Goal: Information Seeking & Learning: Learn about a topic

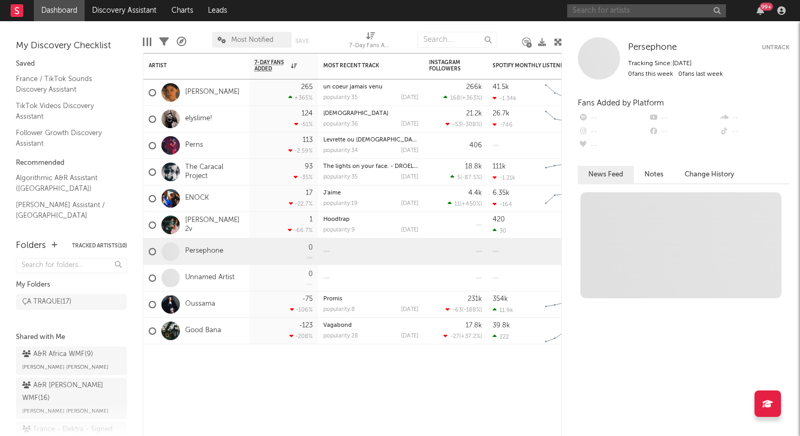
click at [582, 15] on input "text" at bounding box center [646, 10] width 159 height 13
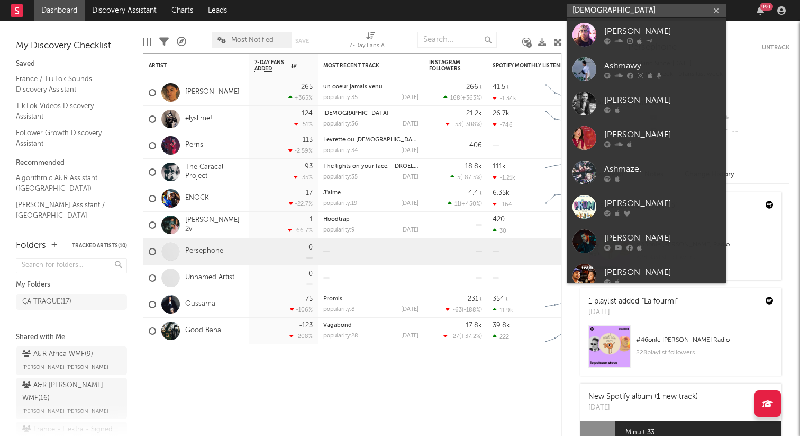
scroll to position [217, 0]
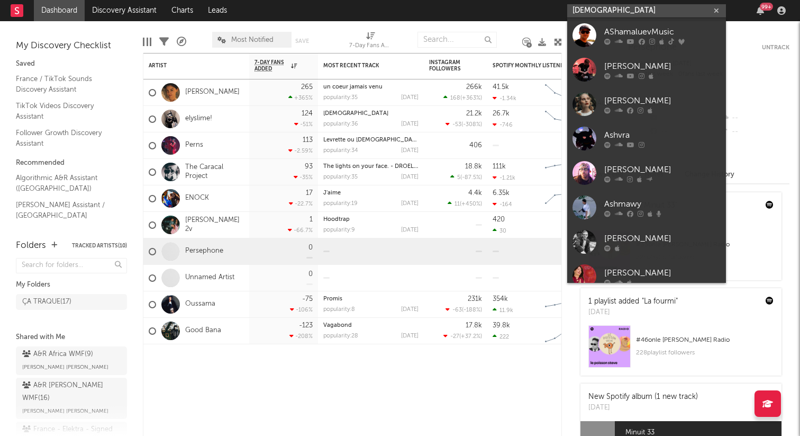
click at [613, 6] on input "[DEMOGRAPHIC_DATA]" at bounding box center [646, 10] width 159 height 13
click at [608, 13] on input "ashvma" at bounding box center [646, 10] width 159 height 13
paste input "https://open.spotify.com/intl-fr/artist/46fYppQRc2dAeDAMnrVb6R?si=NM7M6MlfQKaZr…"
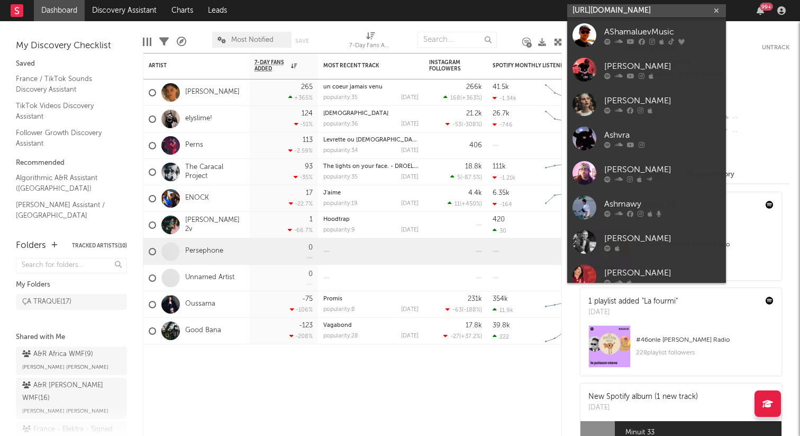
scroll to position [0, 202]
type input "https://open.spotify.com/intl-fr/artist/46fYppQRc2dAeDAMnrVb6R?si=NM7M6MlfQKaZr…"
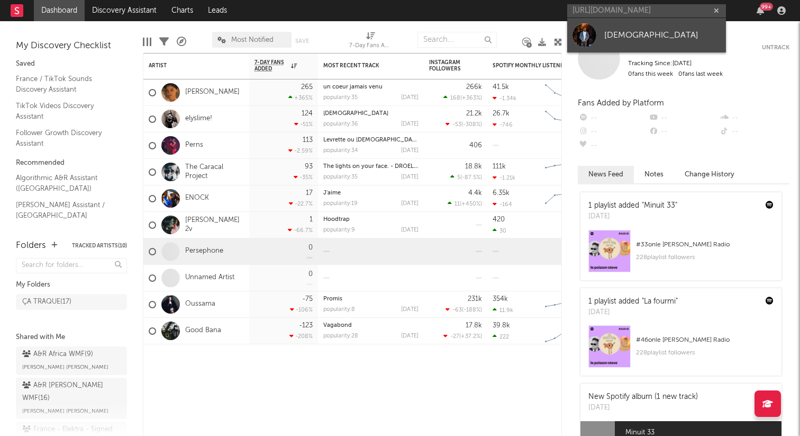
click at [631, 24] on link "[DEMOGRAPHIC_DATA]" at bounding box center [646, 35] width 159 height 34
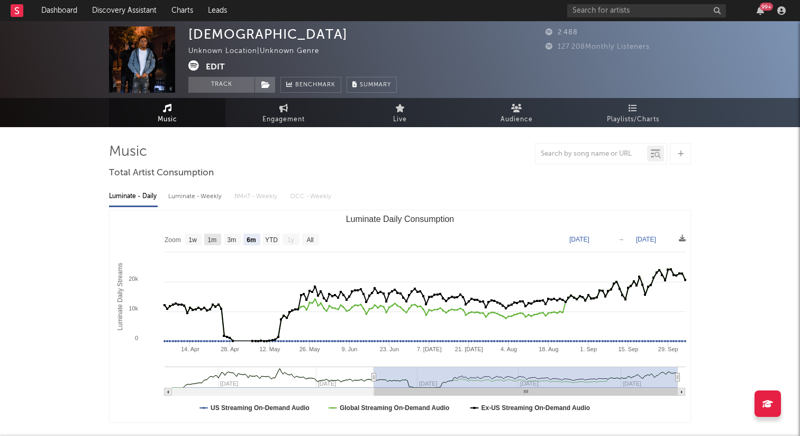
click at [212, 237] on text "1m" at bounding box center [212, 239] width 9 height 7
select select "1m"
type input "2025-09-05"
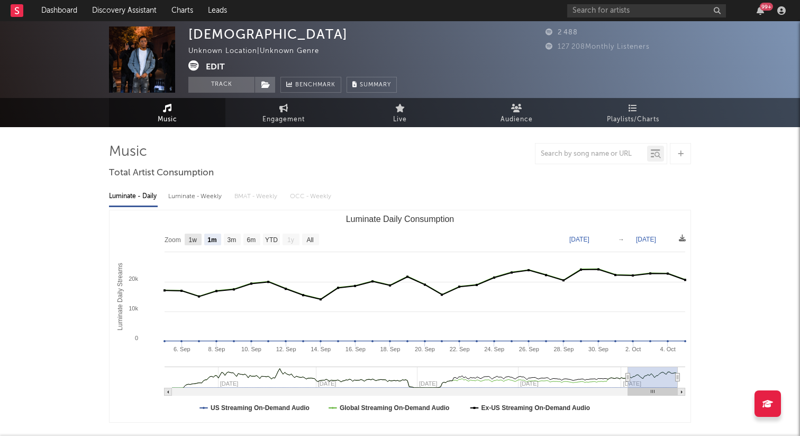
click at [197, 240] on text "1w" at bounding box center [193, 239] width 8 height 7
select select "1w"
type input "2025-09-29"
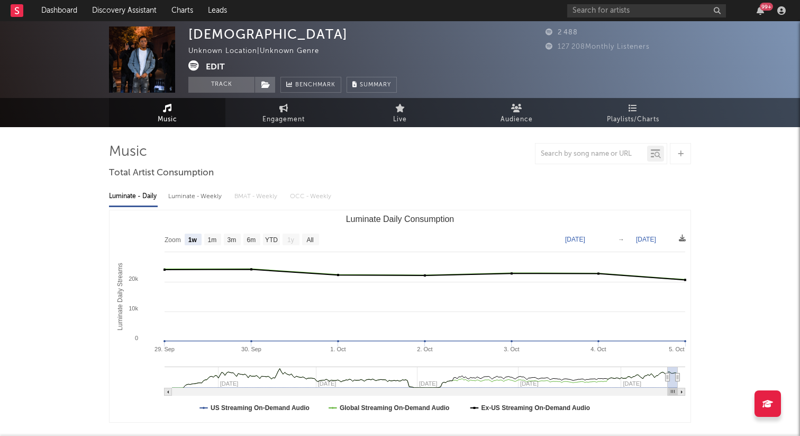
click at [225, 239] on rect "Luminate Daily Consumption" at bounding box center [232, 239] width 17 height 12
select select "3m"
type input "2025-07-05"
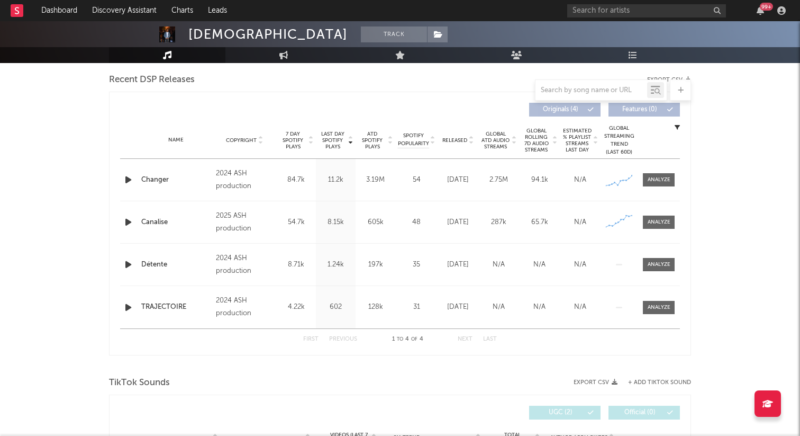
scroll to position [369, 0]
click at [653, 184] on div at bounding box center [659, 180] width 23 height 8
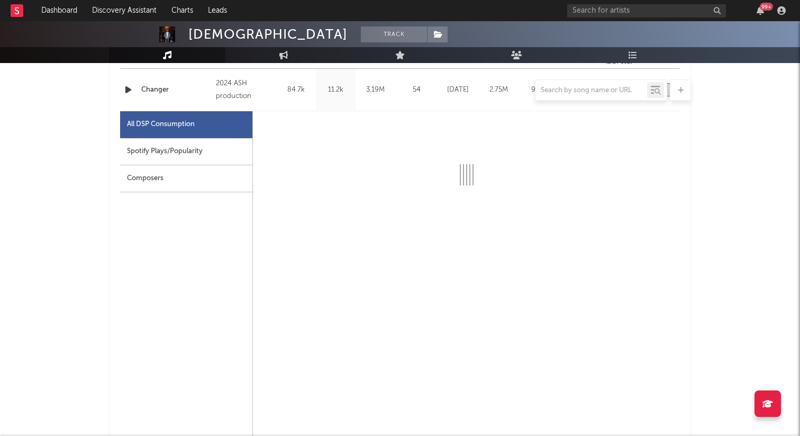
scroll to position [459, 0]
select select "6m"
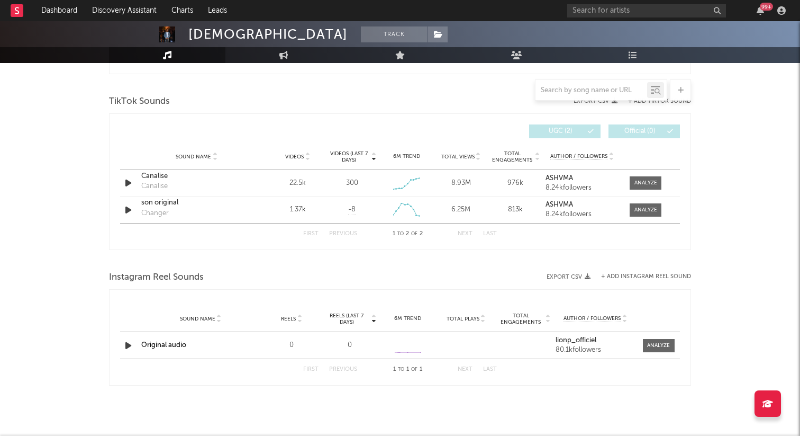
scroll to position [1147, 0]
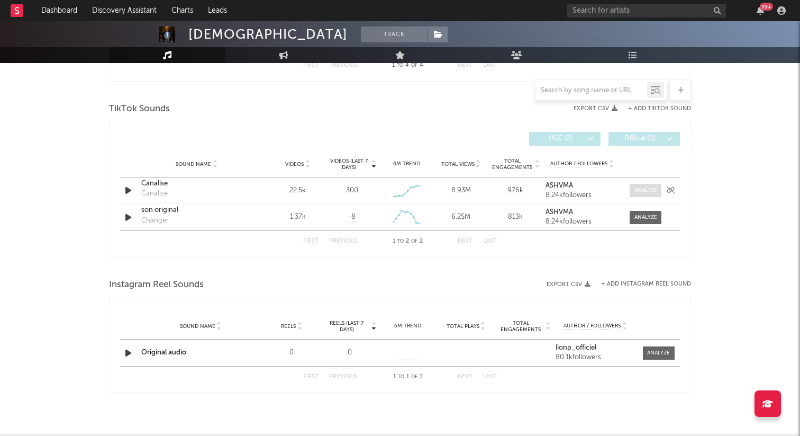
click at [630, 195] on span at bounding box center [646, 190] width 32 height 13
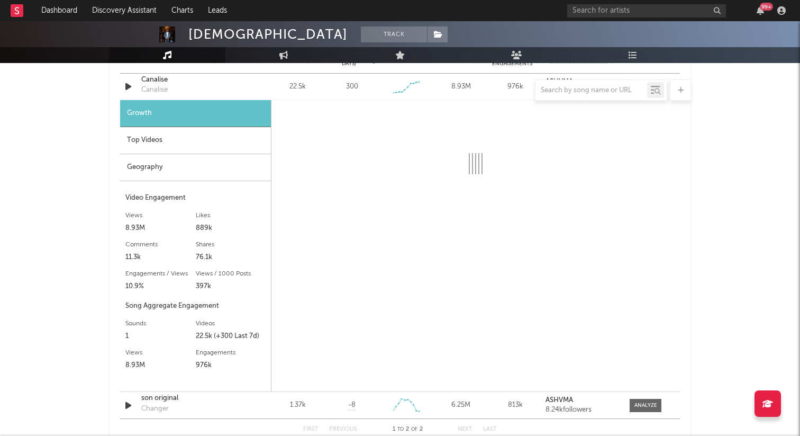
scroll to position [1248, 0]
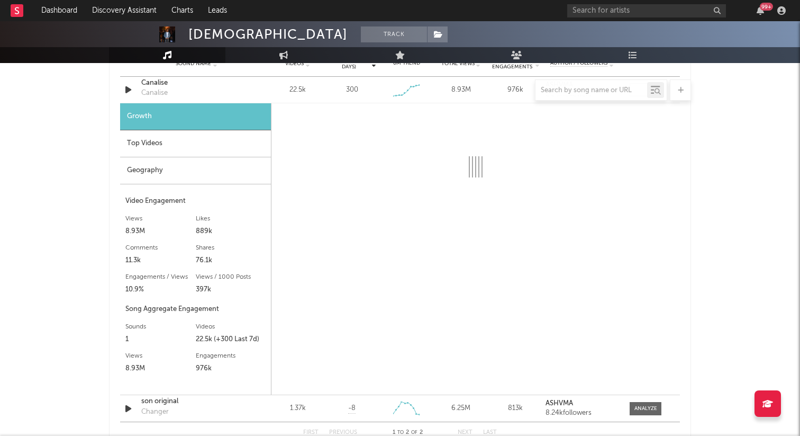
select select "6m"
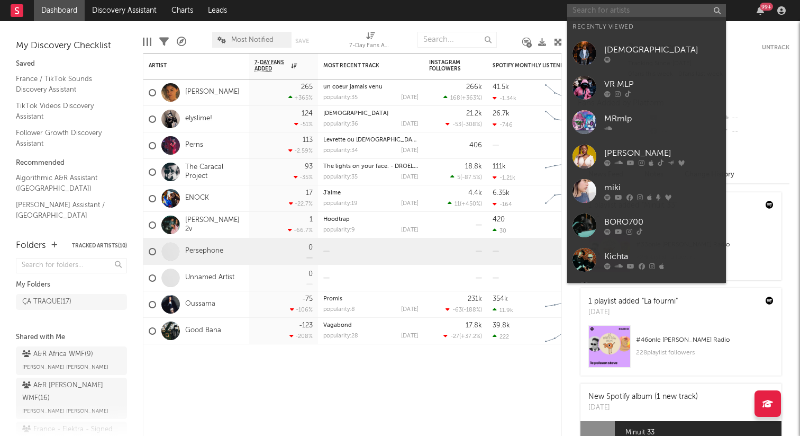
click at [654, 10] on input "text" at bounding box center [646, 10] width 159 height 13
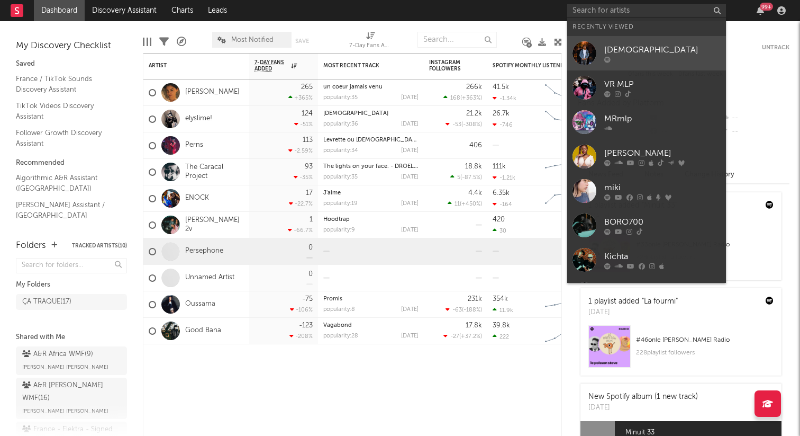
click at [609, 52] on div "[DEMOGRAPHIC_DATA]" at bounding box center [662, 49] width 116 height 13
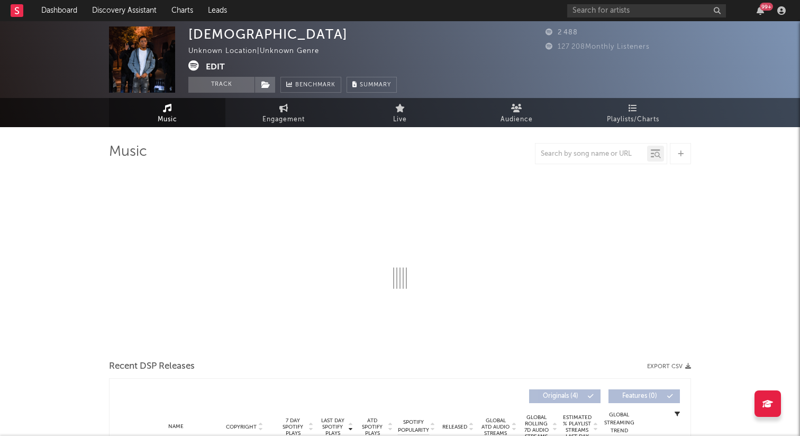
select select "6m"
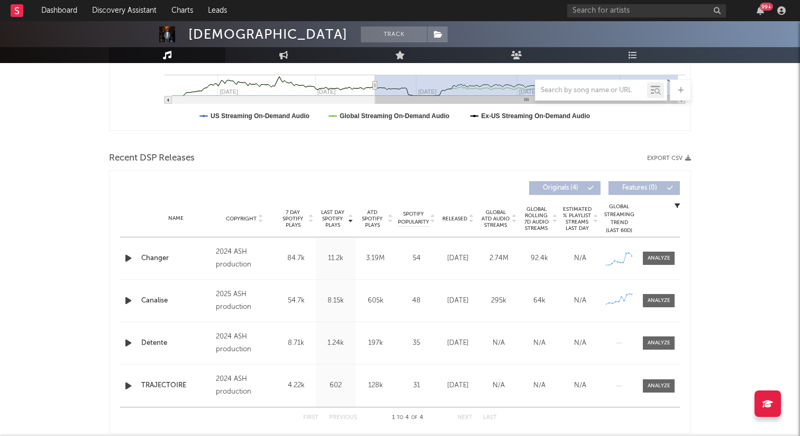
scroll to position [415, 0]
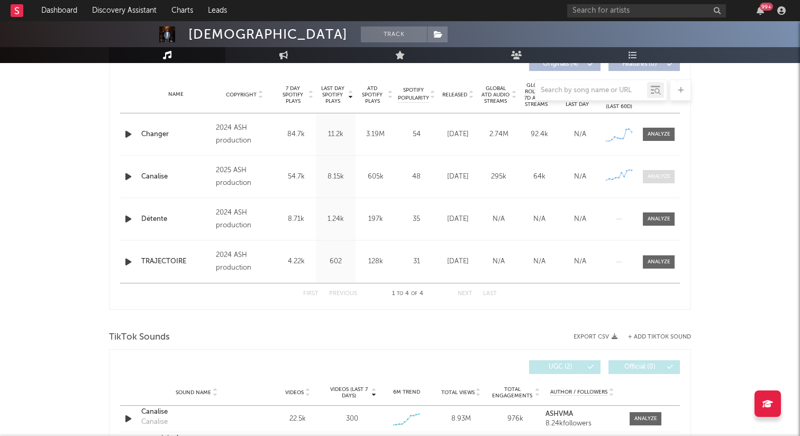
click at [656, 179] on div at bounding box center [659, 177] width 23 height 8
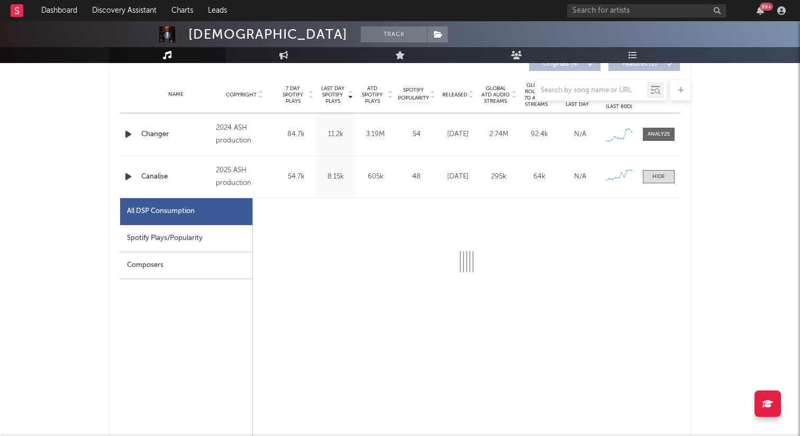
select select "1w"
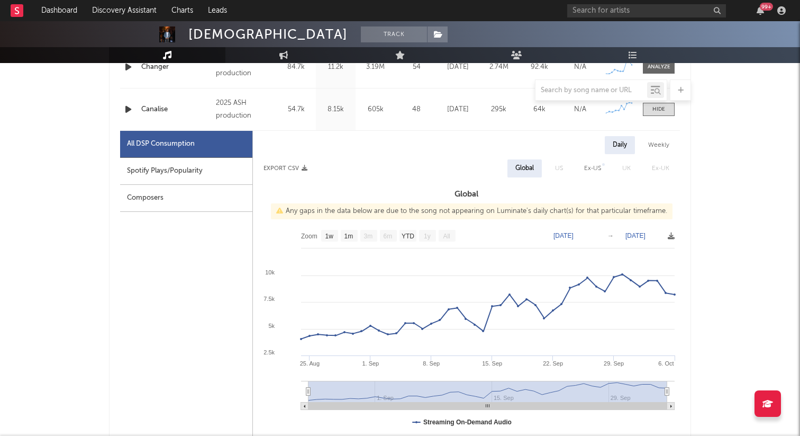
scroll to position [496, 0]
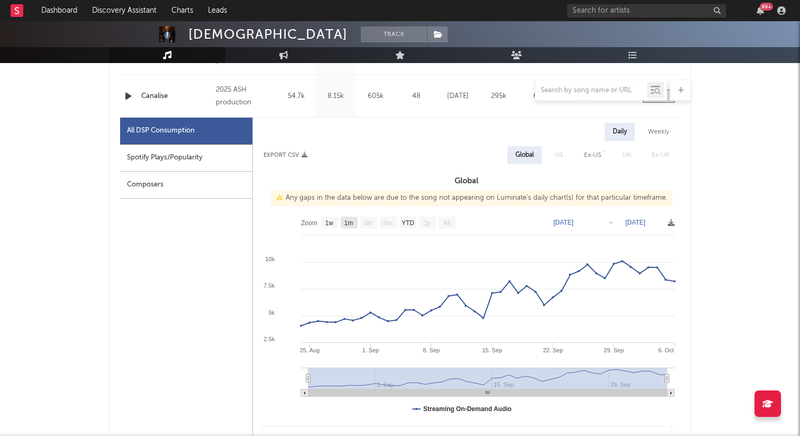
click at [354, 222] on rect at bounding box center [349, 222] width 17 height 12
select select "All"
click at [409, 224] on text "YTD" at bounding box center [408, 222] width 13 height 7
click at [409, 224] on text "YTD" at bounding box center [407, 222] width 13 height 7
click at [404, 225] on text "YTD" at bounding box center [407, 222] width 13 height 7
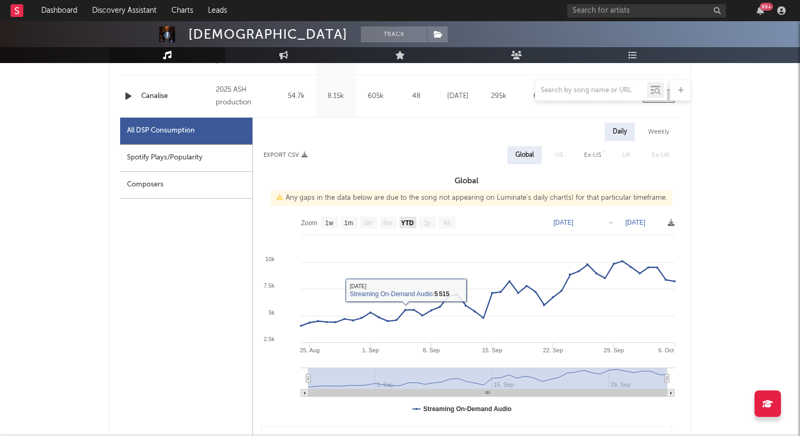
select select "YTD"
click at [327, 223] on text "1w" at bounding box center [330, 222] width 8 height 7
select select "1w"
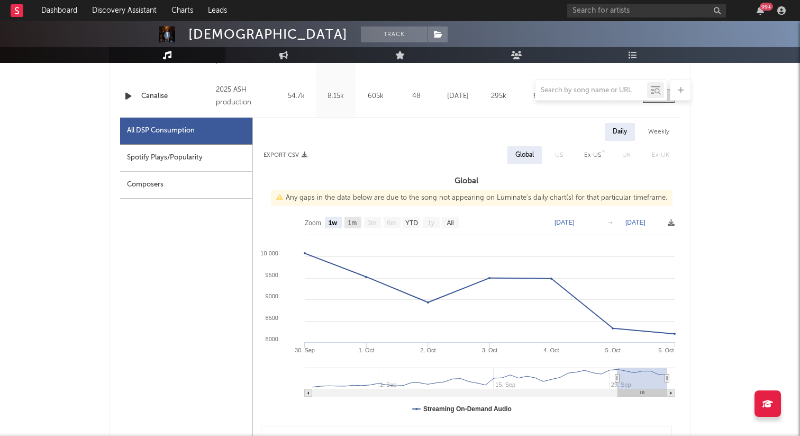
click at [354, 221] on text "1m" at bounding box center [352, 222] width 9 height 7
select select "1m"
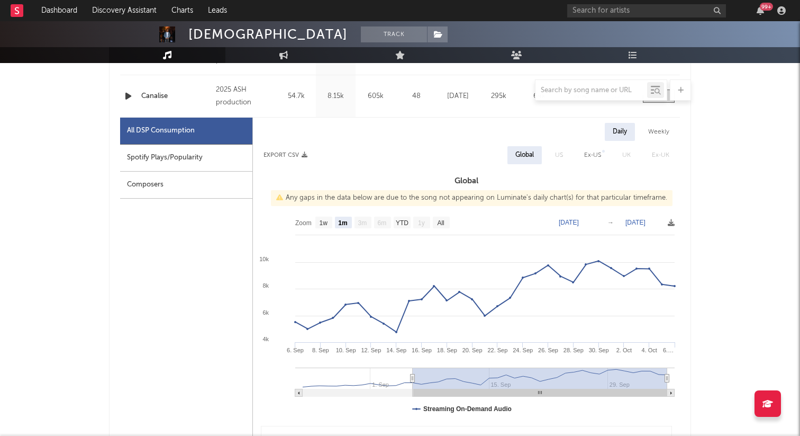
click at [402, 223] on text "YTD" at bounding box center [402, 222] width 13 height 7
select select "YTD"
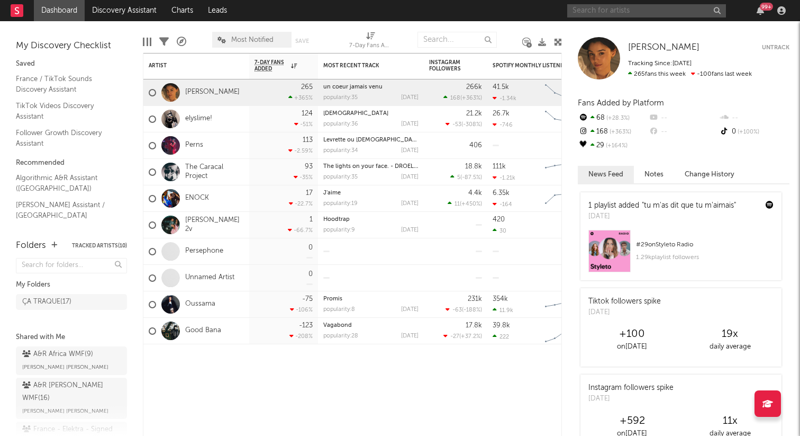
click at [584, 13] on input "text" at bounding box center [646, 10] width 159 height 13
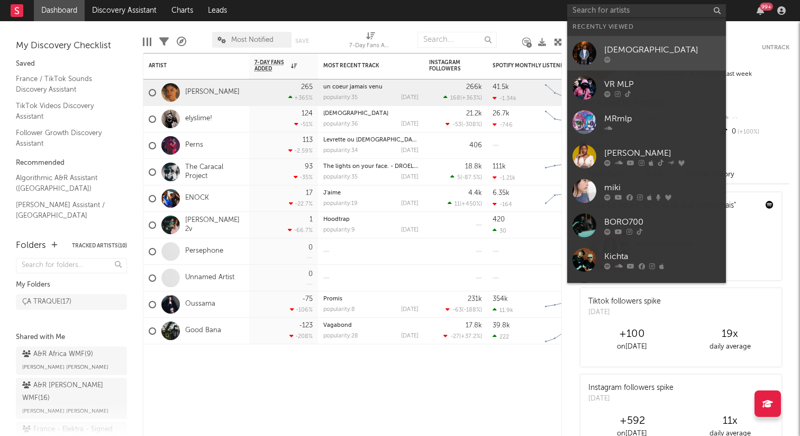
click at [590, 51] on div at bounding box center [585, 53] width 24 height 24
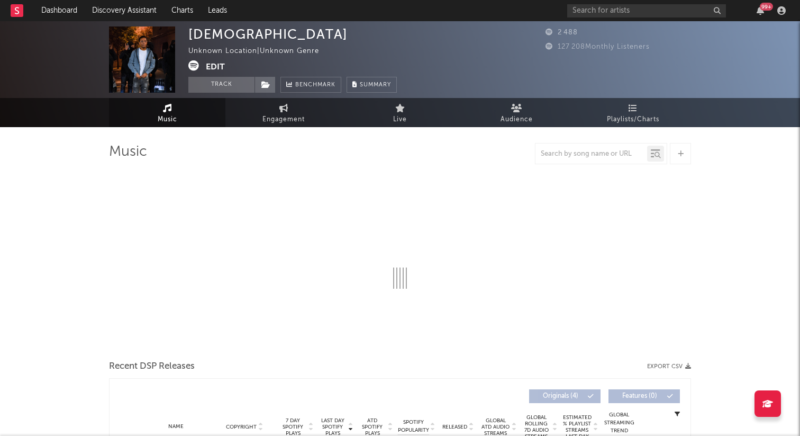
select select "6m"
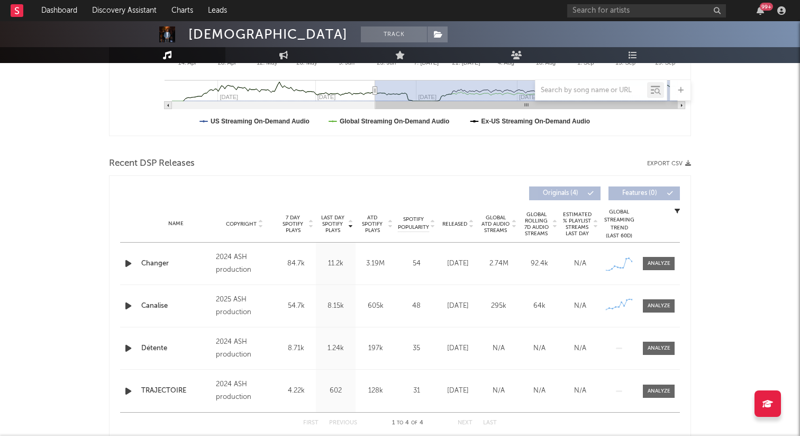
scroll to position [285, 0]
click at [664, 310] on div at bounding box center [659, 307] width 23 height 8
select select "1w"
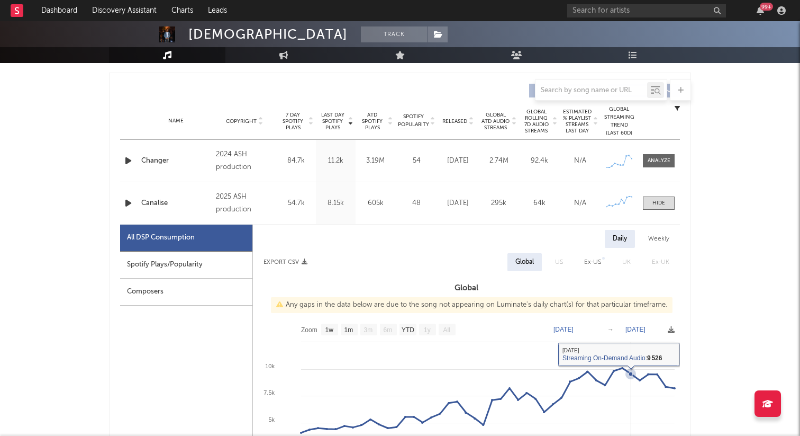
scroll to position [383, 0]
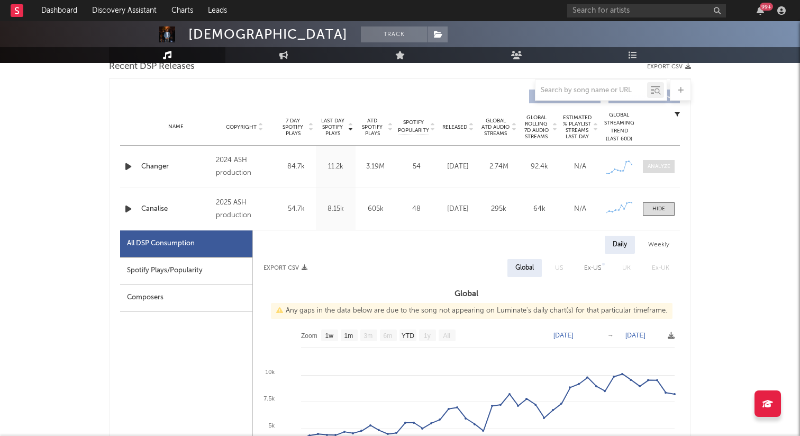
click at [657, 170] on div at bounding box center [659, 166] width 23 height 8
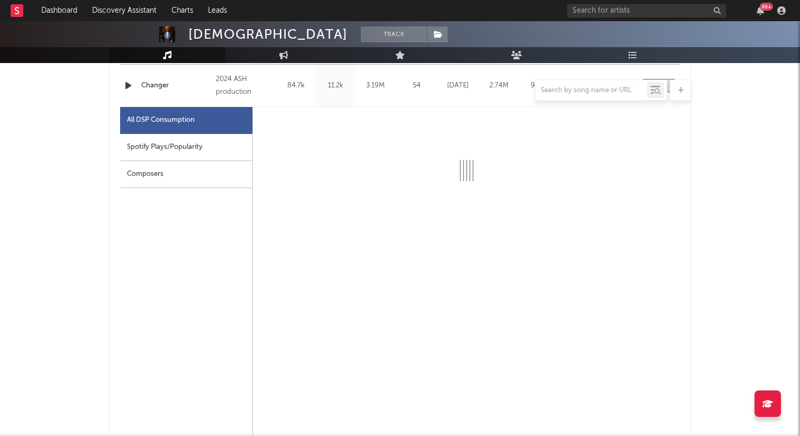
select select "6m"
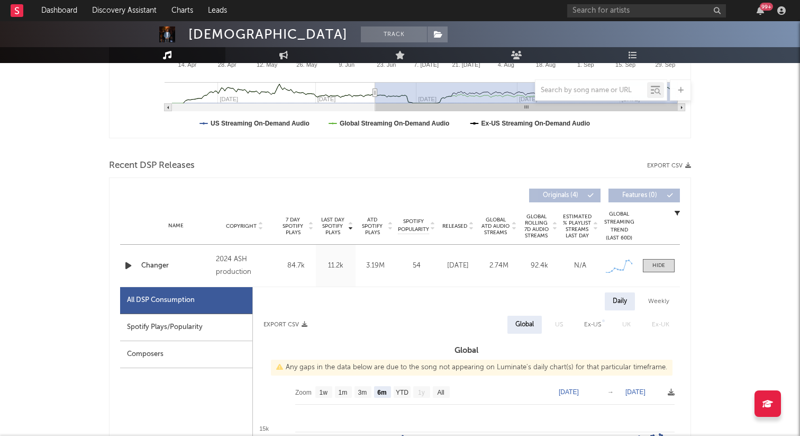
scroll to position [232, 0]
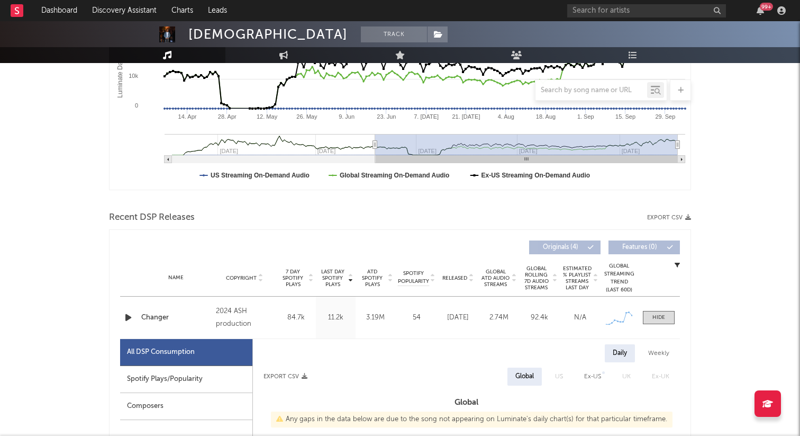
click at [194, 314] on div "Changer" at bounding box center [175, 317] width 69 height 11
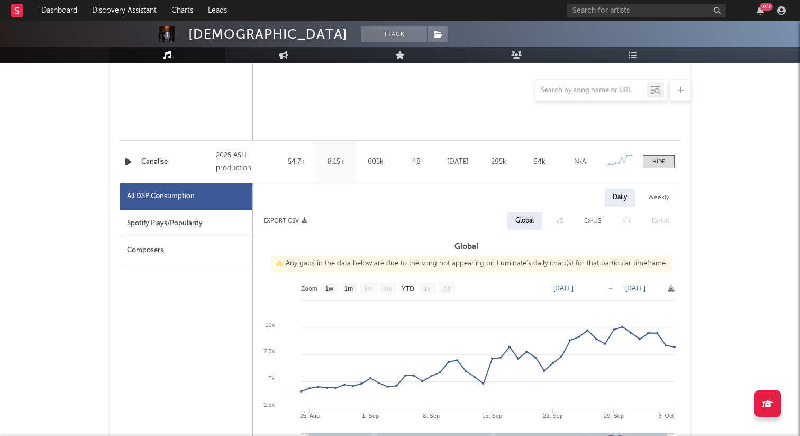
scroll to position [954, 0]
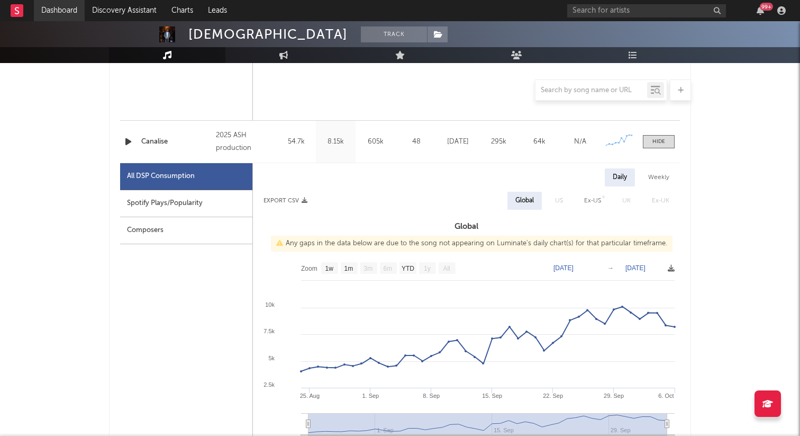
click at [51, 8] on link "Dashboard" at bounding box center [59, 10] width 51 height 21
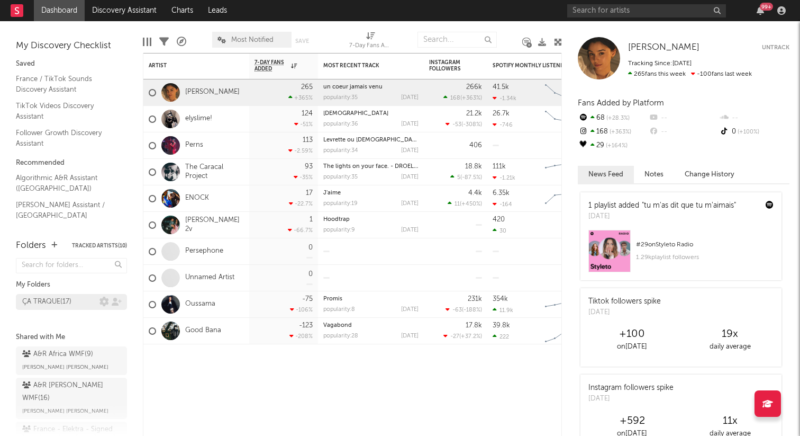
click at [82, 297] on div "ÇA TRAQUE ( 17 )" at bounding box center [60, 301] width 77 height 13
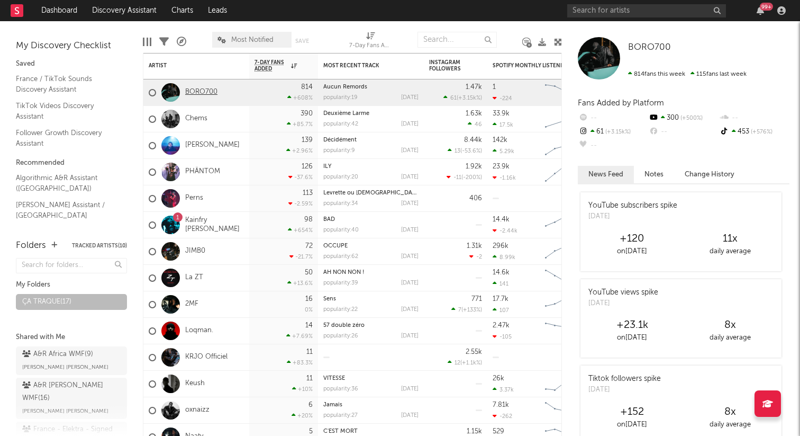
click at [207, 91] on link "BORO700" at bounding box center [201, 92] width 32 height 9
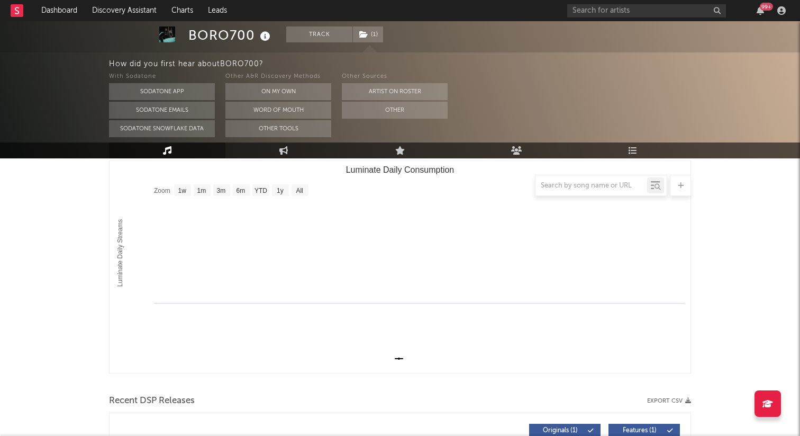
scroll to position [153, 0]
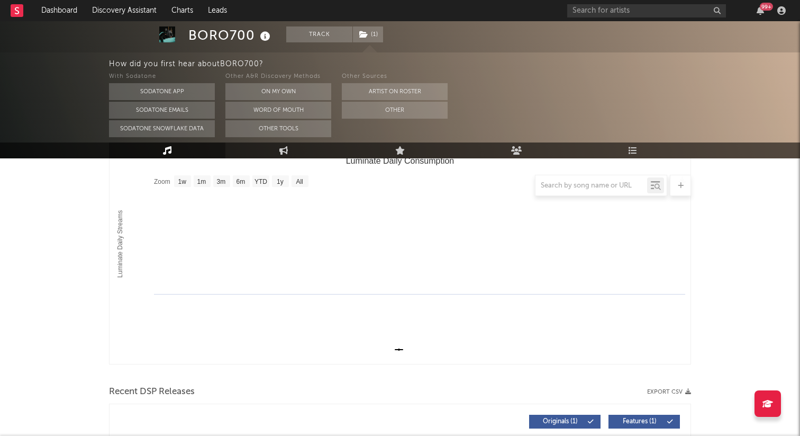
click at [215, 183] on div at bounding box center [400, 185] width 582 height 21
click at [220, 182] on div at bounding box center [400, 185] width 582 height 21
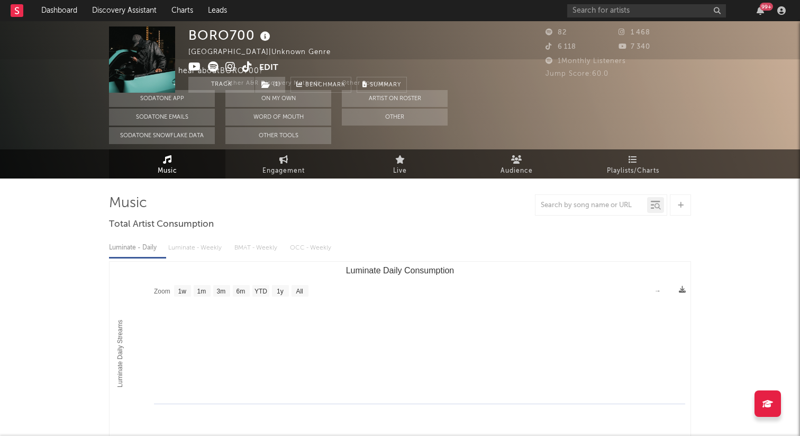
scroll to position [0, 0]
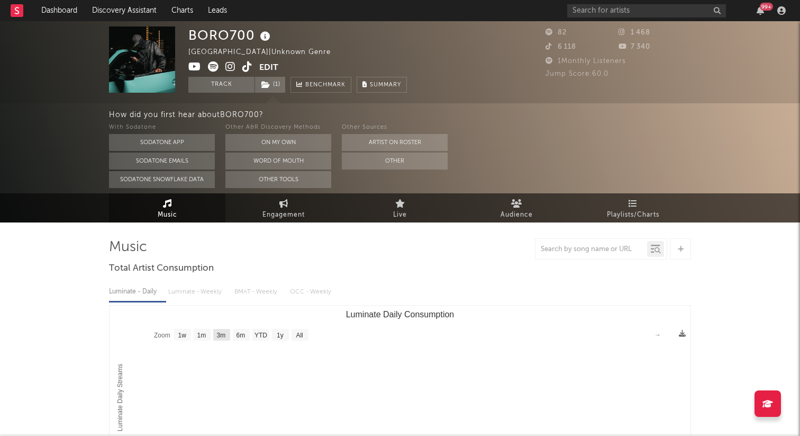
click at [217, 336] on text "3m" at bounding box center [221, 334] width 9 height 7
select select "3m"
type input "[DATE]"
click at [202, 333] on text "1m" at bounding box center [201, 334] width 9 height 7
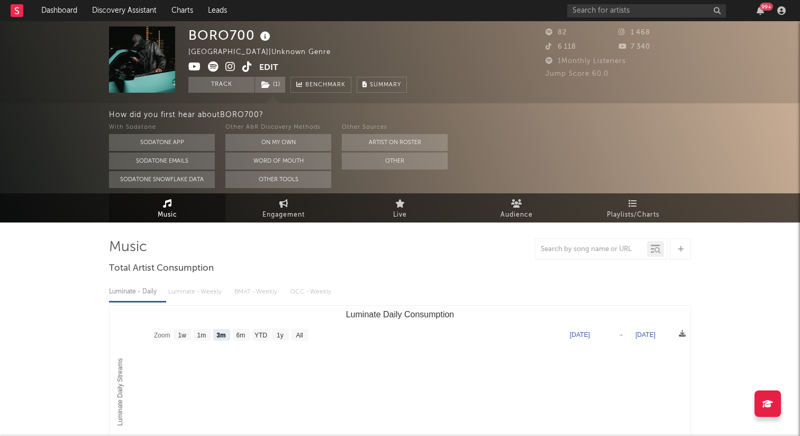
select select "1m"
type input "[DATE]"
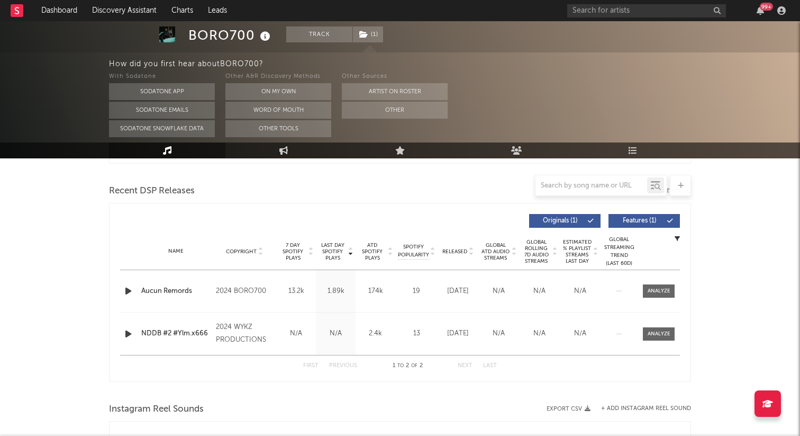
scroll to position [347, 0]
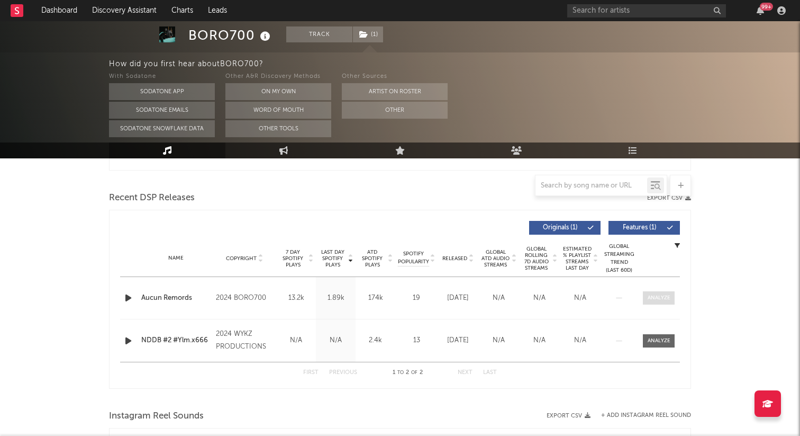
click at [652, 295] on div at bounding box center [659, 298] width 23 height 8
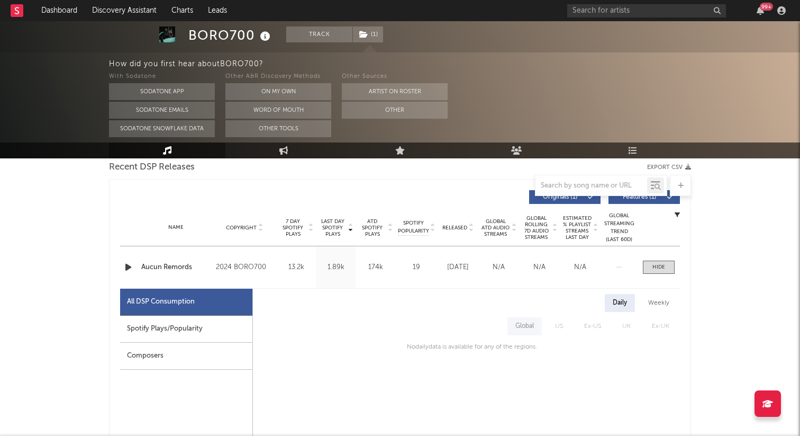
scroll to position [377, 0]
click at [204, 315] on div "All DSP Consumption" at bounding box center [186, 302] width 132 height 27
click at [204, 322] on div "Spotify Plays/Popularity" at bounding box center [186, 329] width 132 height 27
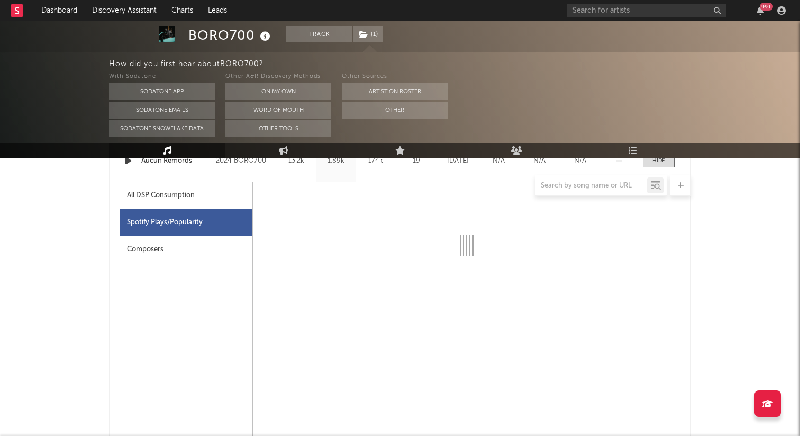
select select "6m"
select select "1w"
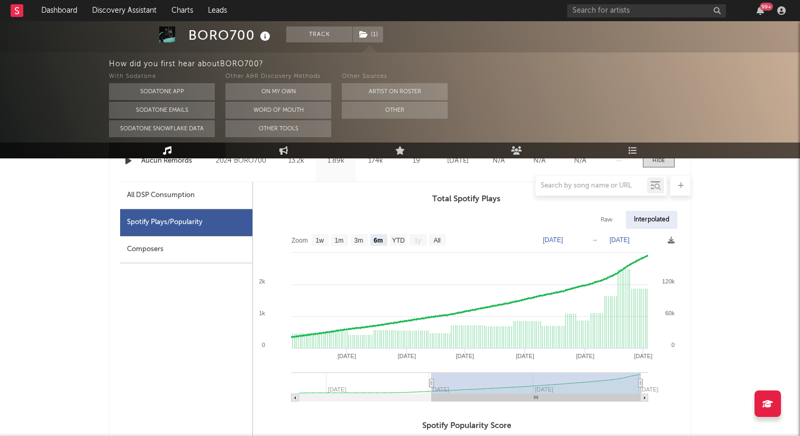
scroll to position [483, 0]
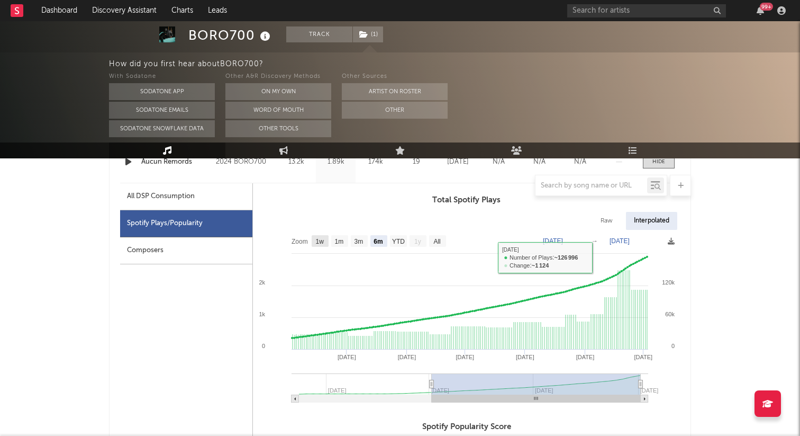
click at [317, 245] on rect at bounding box center [320, 241] width 17 height 12
select select "1w"
type input "[DATE]"
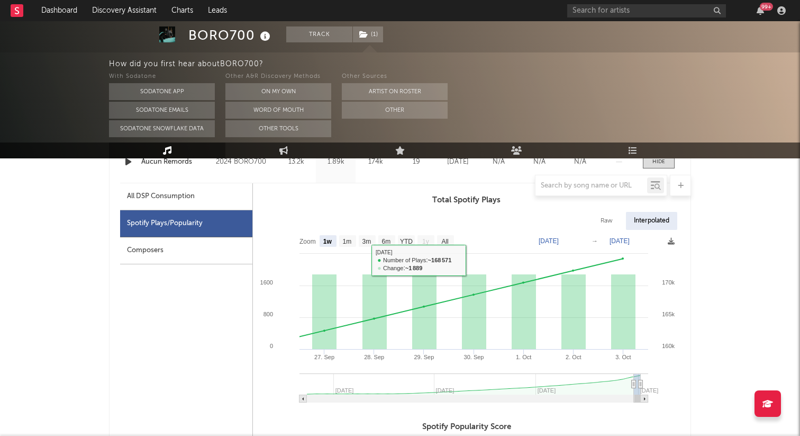
click at [158, 249] on div "Composers" at bounding box center [186, 250] width 132 height 27
